Goal: Transaction & Acquisition: Subscribe to service/newsletter

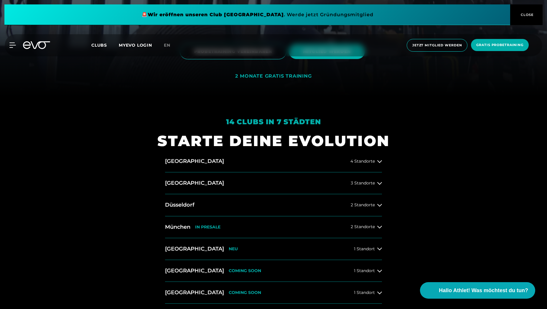
scroll to position [142, 0]
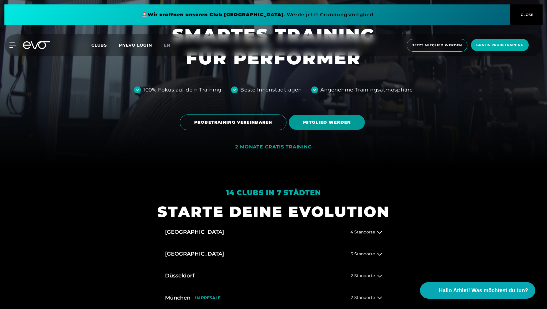
click at [325, 124] on span "MITGLIED WERDEN" at bounding box center [327, 122] width 48 height 6
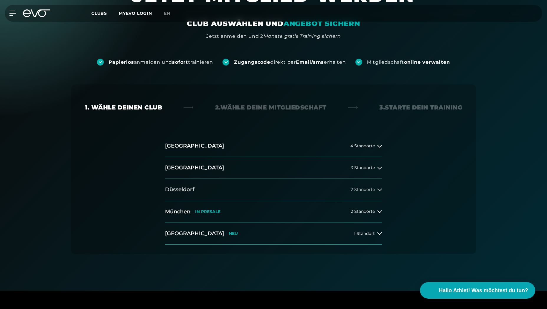
scroll to position [106, 0]
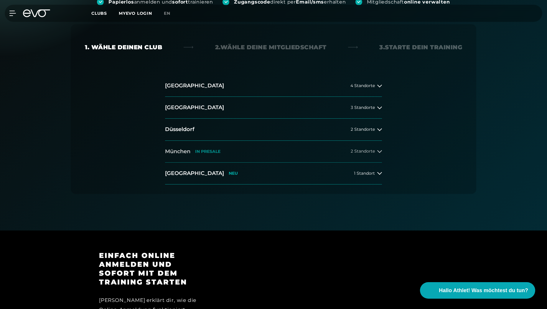
click at [327, 152] on button "[GEOGRAPHIC_DATA] IN [GEOGRAPHIC_DATA] 2 Standorte" at bounding box center [273, 152] width 217 height 22
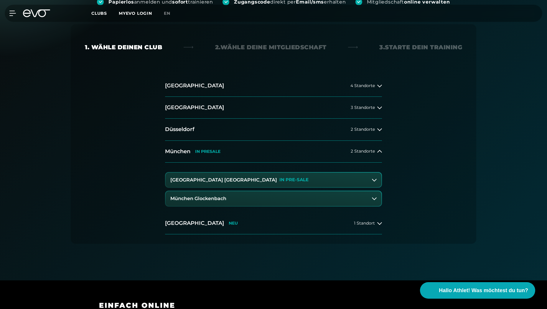
click at [317, 180] on button "[GEOGRAPHIC_DATA] Maxvorstadt IN PRE-SALE" at bounding box center [274, 179] width 216 height 15
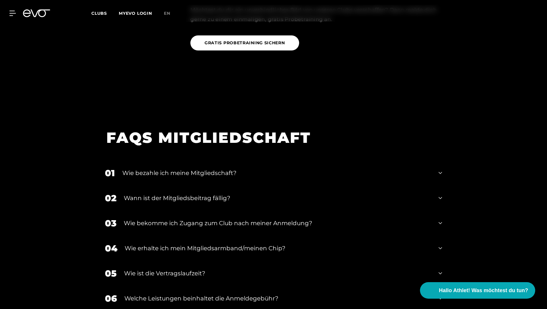
scroll to position [849, 0]
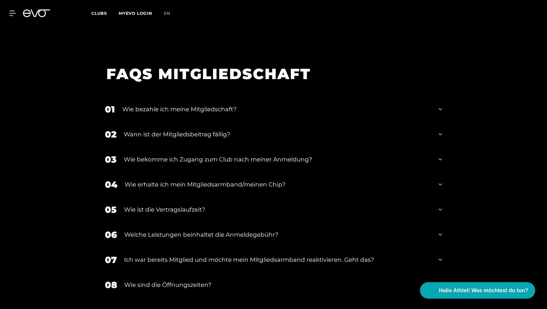
click at [262, 112] on div "Wie bezahle ich meine Mitgliedschaft?" at bounding box center [276, 109] width 309 height 9
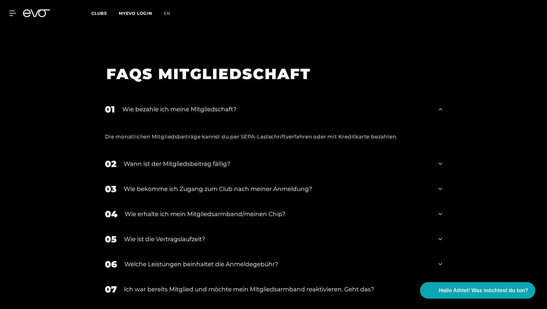
click at [262, 114] on div "01 Wie bezahle ich meine Mitgliedschaft?" at bounding box center [273, 109] width 349 height 25
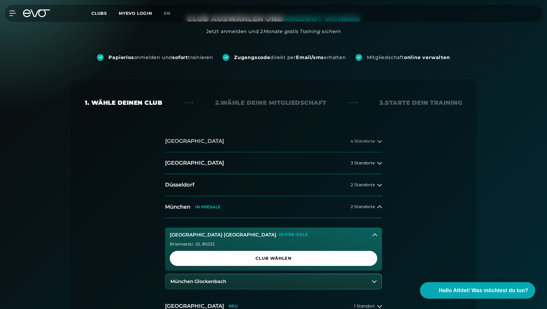
scroll to position [97, 0]
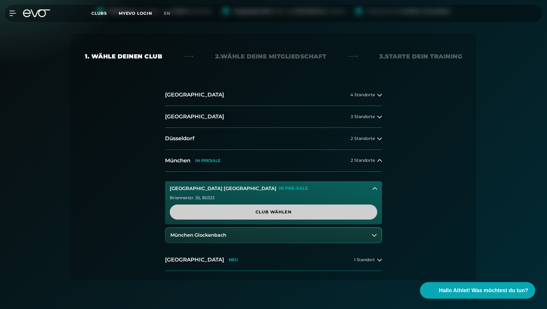
click at [342, 211] on span "Club wählen" at bounding box center [273, 212] width 179 height 6
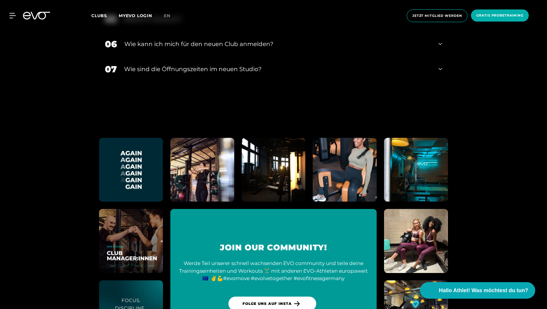
scroll to position [1656, 0]
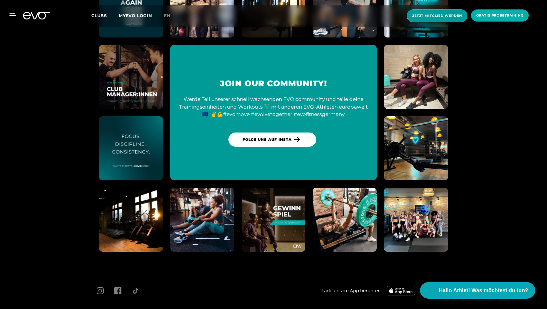
click at [454, 16] on span "Jetzt Mitglied werden" at bounding box center [437, 15] width 50 height 5
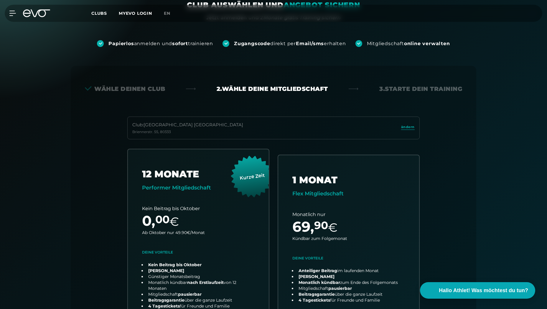
scroll to position [24, 0]
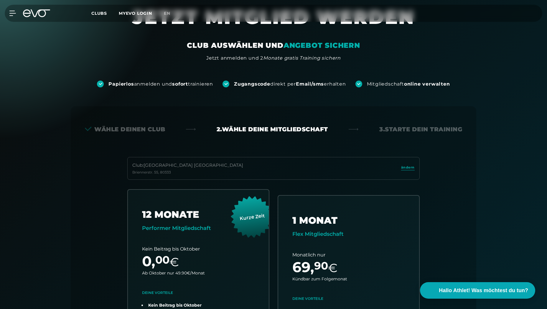
click at [52, 115] on div "Papierlos anmelden und sofort trainieren Zugangscode direkt per Email/sms erhal…" at bounding box center [273, 301] width 547 height 479
